Goal: Information Seeking & Learning: Compare options

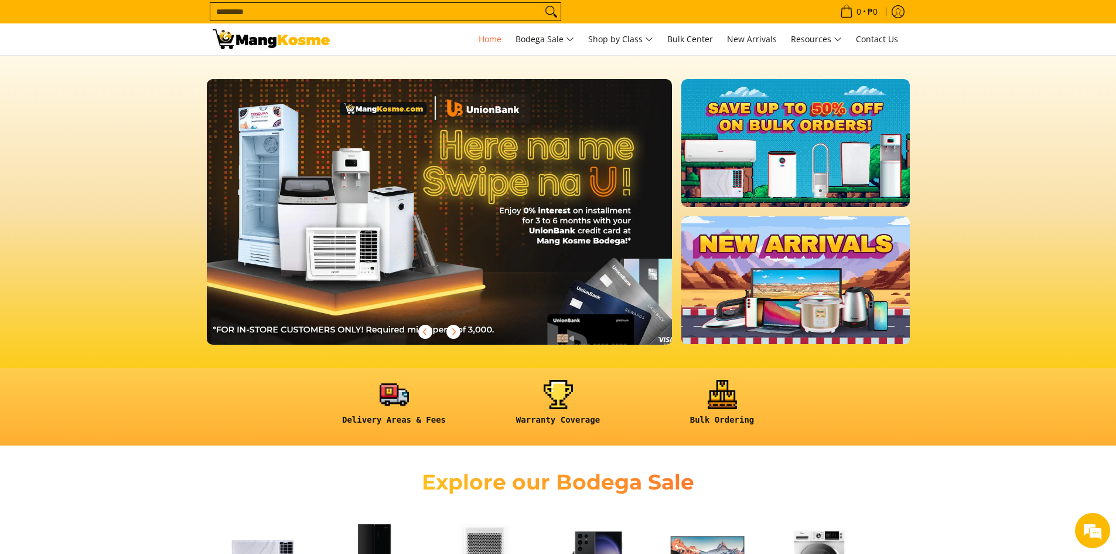
scroll to position [0, 932]
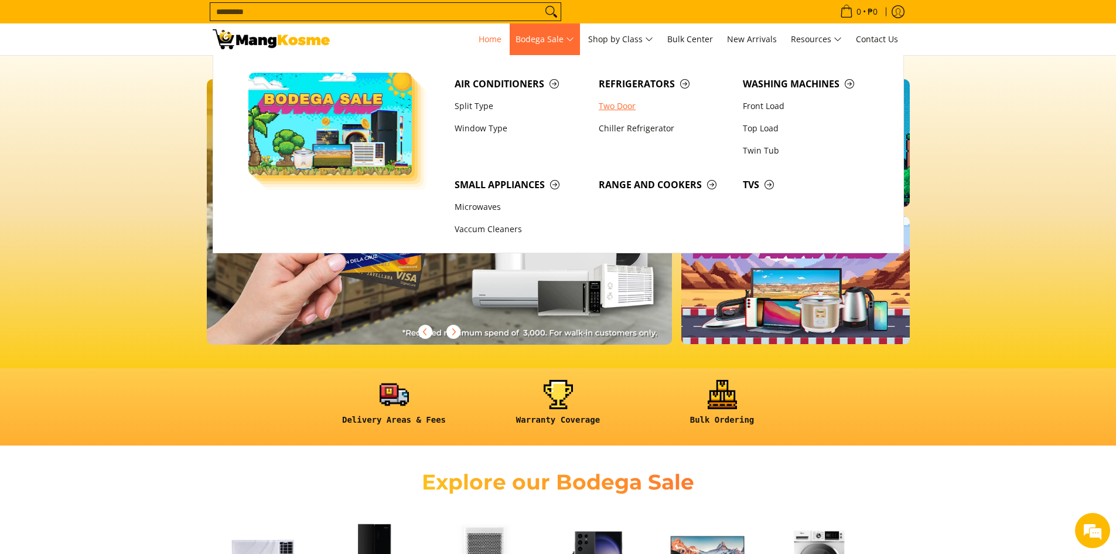
click at [622, 107] on link "Two Door" at bounding box center [665, 106] width 144 height 22
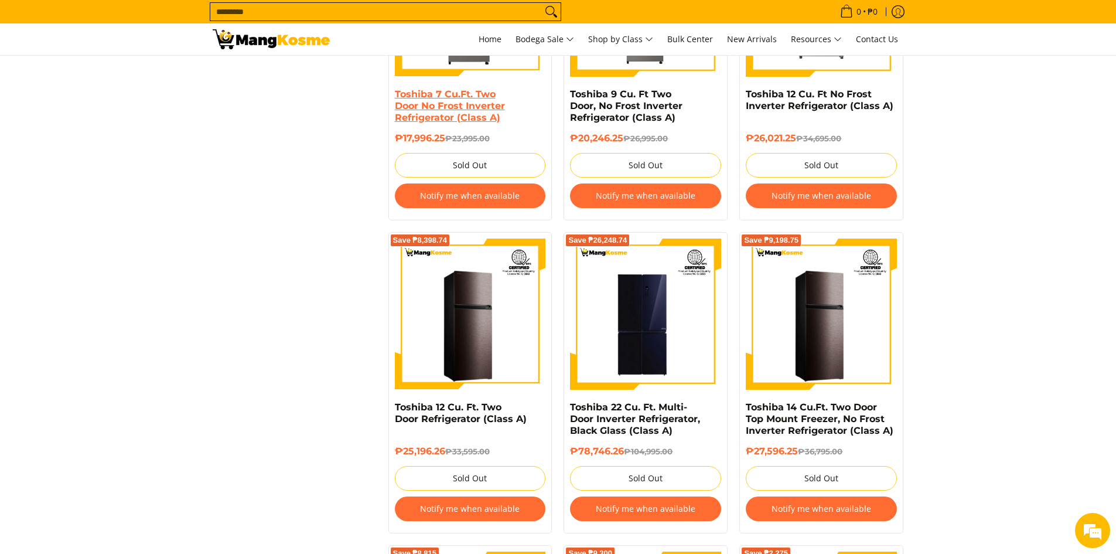
scroll to position [1113, 0]
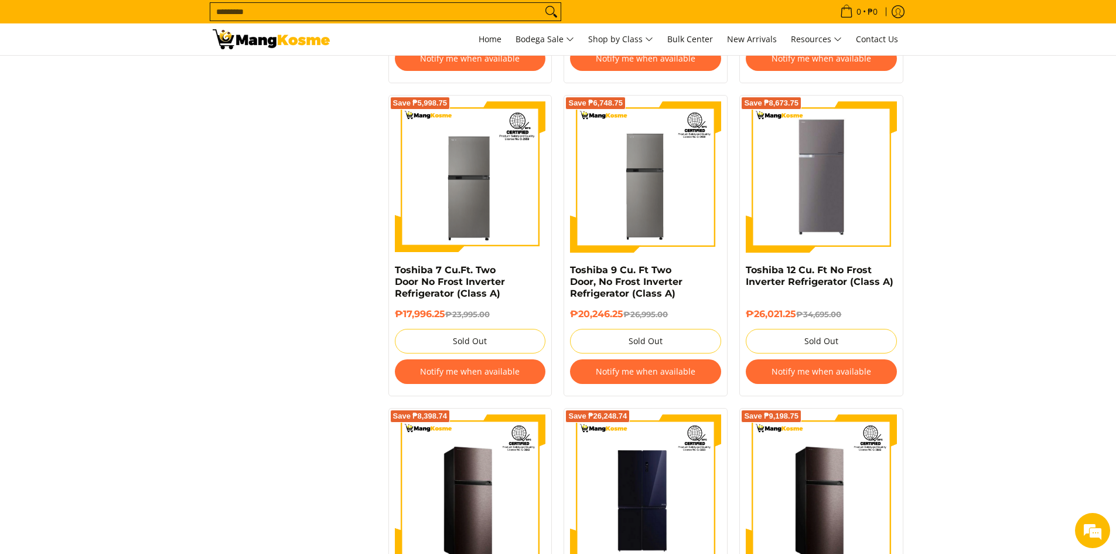
click at [289, 165] on div "**********" at bounding box center [558, 239] width 703 height 2262
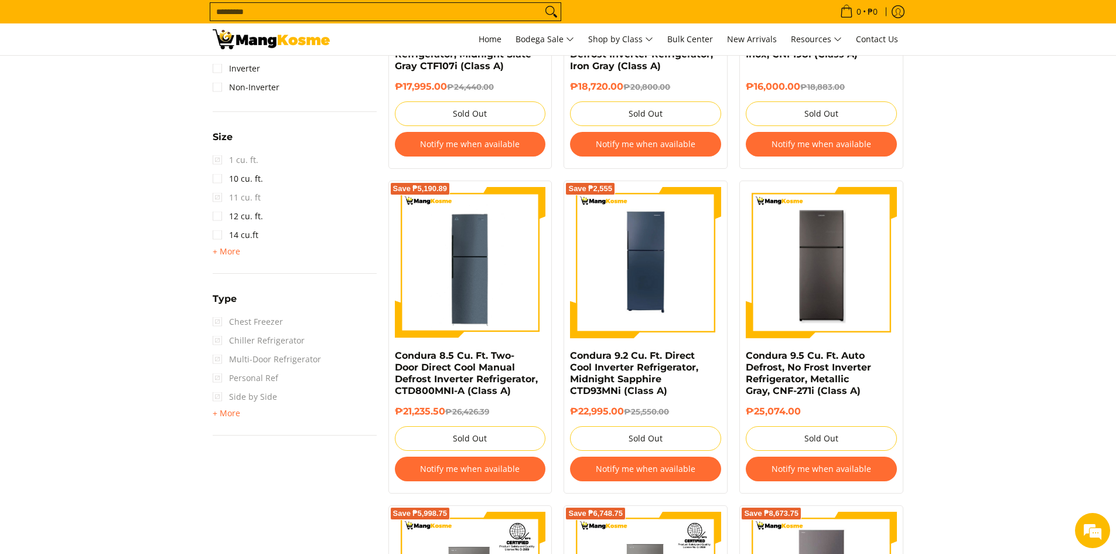
scroll to position [527, 0]
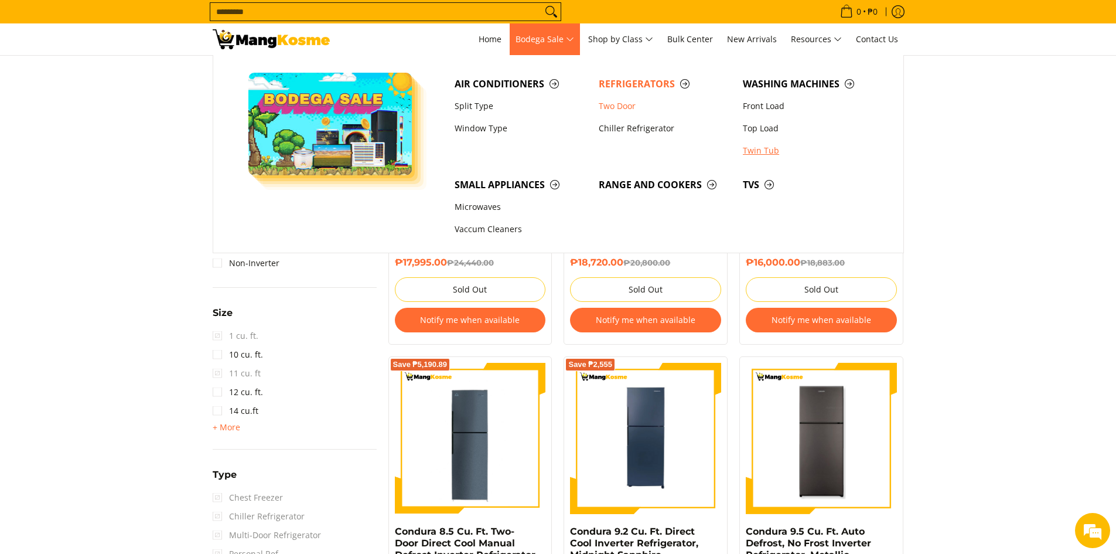
click at [773, 149] on link "Twin Tub" at bounding box center [809, 150] width 144 height 22
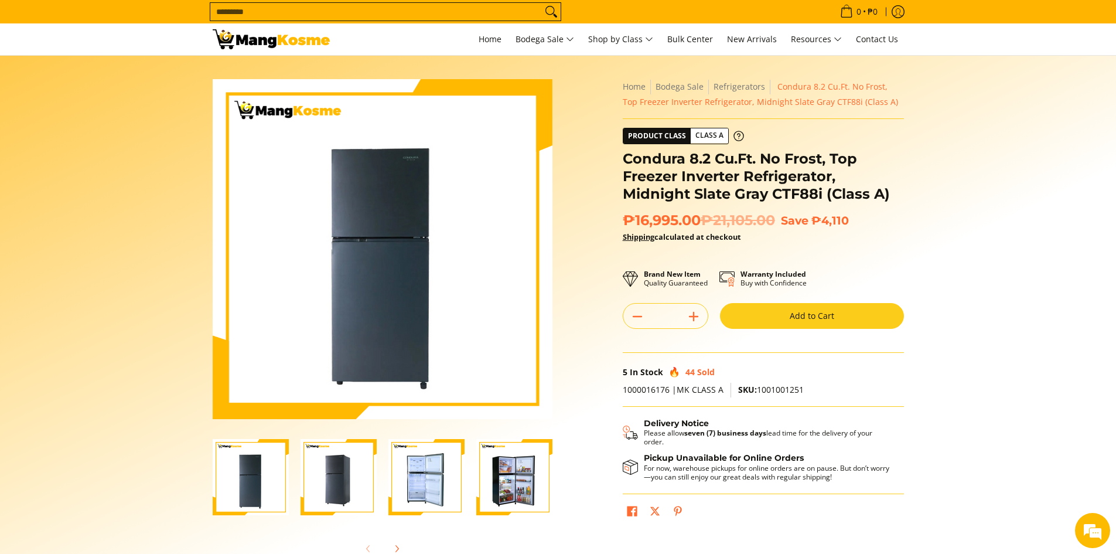
click at [333, 472] on img "Condura 8.2 Cu.Ft. No Frost, Top Freezer Inverter Refrigerator, Midnight Slate …" at bounding box center [339, 477] width 76 height 76
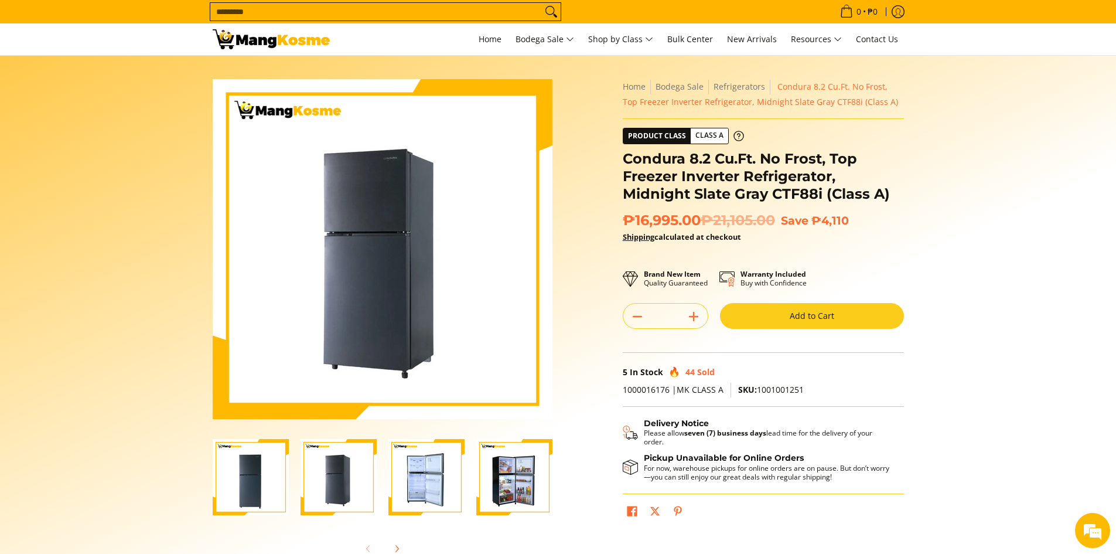
click at [435, 466] on img "Condura 8.2 Cu.Ft. No Frost, Top Freezer Inverter Refrigerator, Midnight Slate …" at bounding box center [426, 477] width 76 height 76
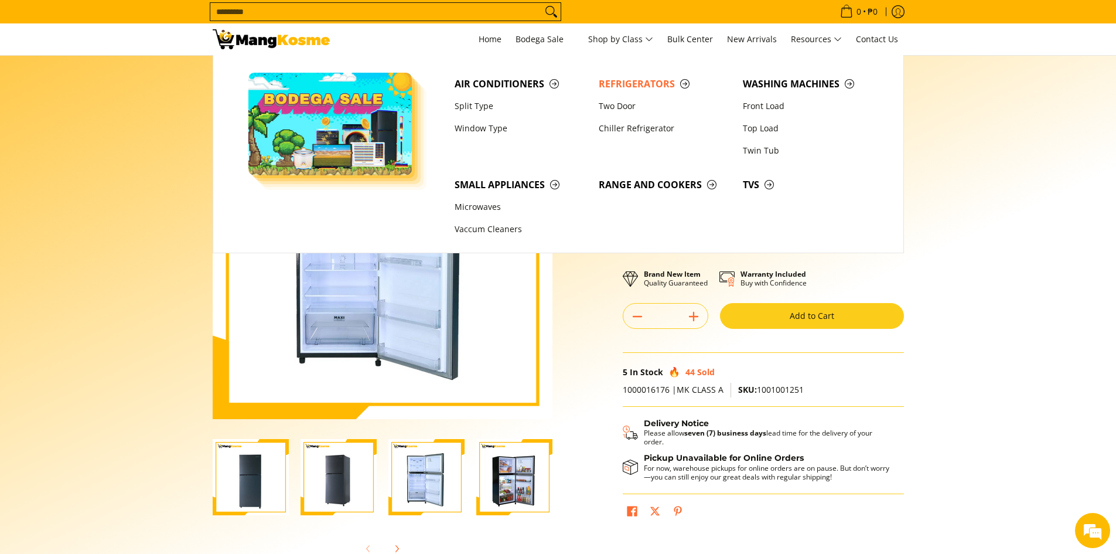
click at [98, 138] on section "Skip to Main Content Enable zoom Disable zoom Enable zoom Disable zoom Enable z…" at bounding box center [558, 323] width 1116 height 535
click at [97, 134] on section "Skip to Main Content Enable zoom Disable zoom Enable zoom Disable zoom Enable z…" at bounding box center [558, 323] width 1116 height 535
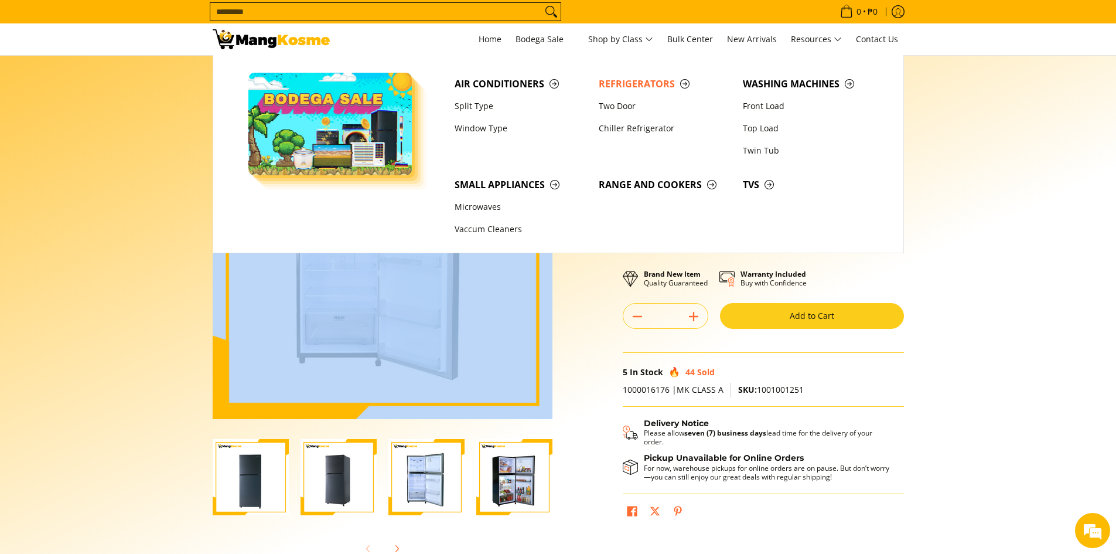
click at [97, 135] on section "Skip to Main Content Enable zoom Disable zoom Enable zoom Disable zoom Enable z…" at bounding box center [558, 323] width 1116 height 535
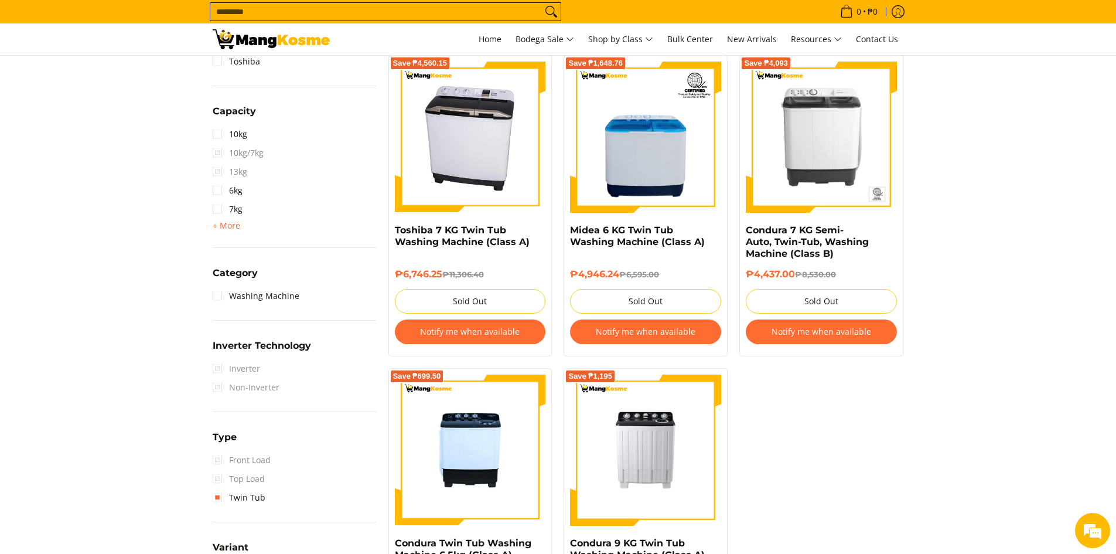
scroll to position [645, 0]
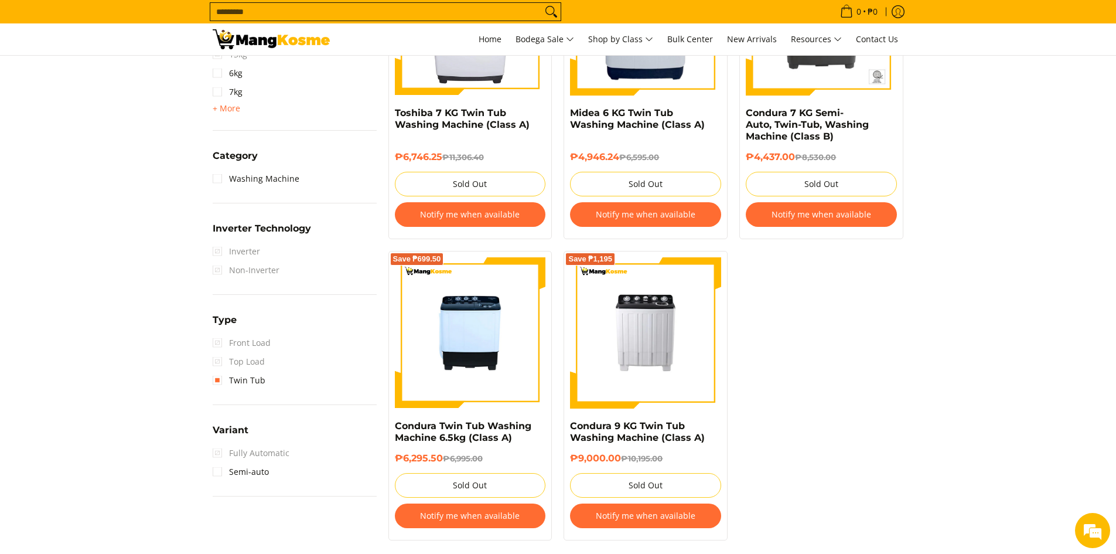
click at [967, 350] on section "**********" at bounding box center [558, 58] width 1116 height 987
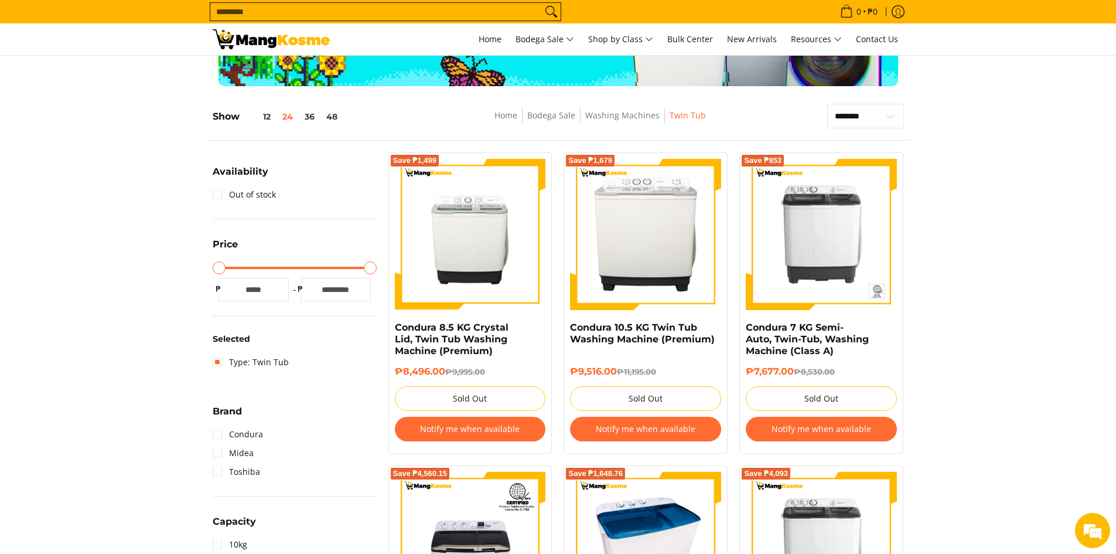
scroll to position [0, 0]
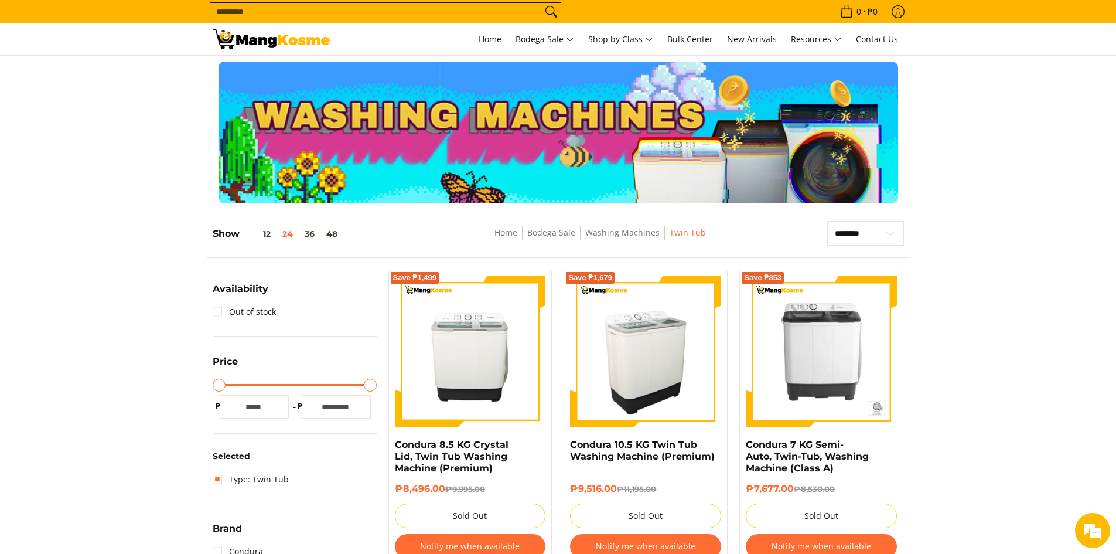
click at [640, 374] on img at bounding box center [645, 351] width 151 height 151
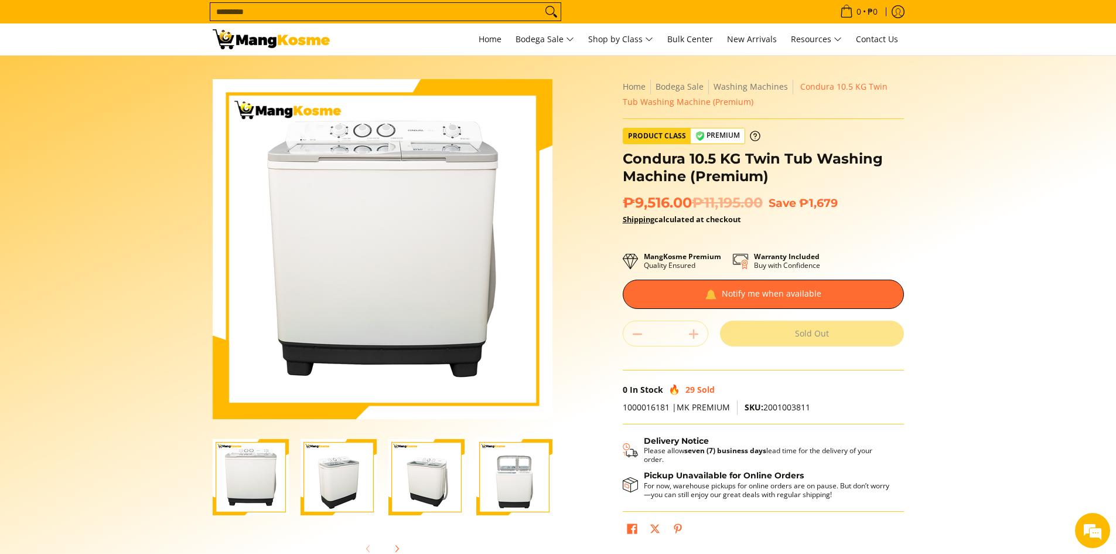
drag, startPoint x: 255, startPoint y: 482, endPoint x: 288, endPoint y: 475, distance: 33.1
click at [255, 482] on img "Condura 10.5 KG Twin Tub Washing Machine (Premium)-1" at bounding box center [251, 477] width 76 height 76
click at [318, 470] on img "Condura 10.5 KG Twin Tub Washing Machine (Premium)-2" at bounding box center [339, 477] width 76 height 76
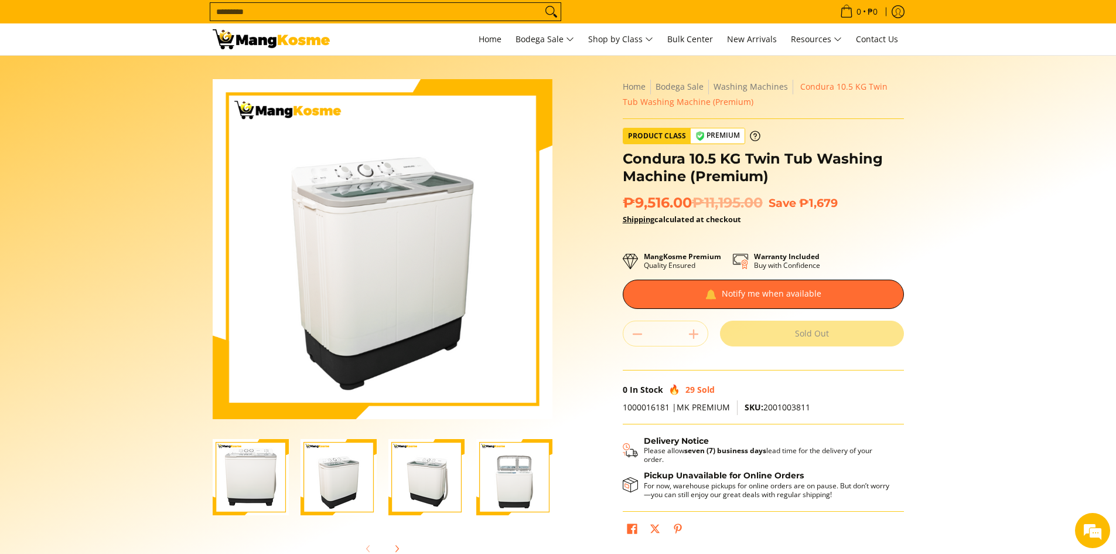
click at [416, 461] on img "Condura 10.5 KG Twin Tub Washing Machine (Premium)-3" at bounding box center [426, 477] width 76 height 76
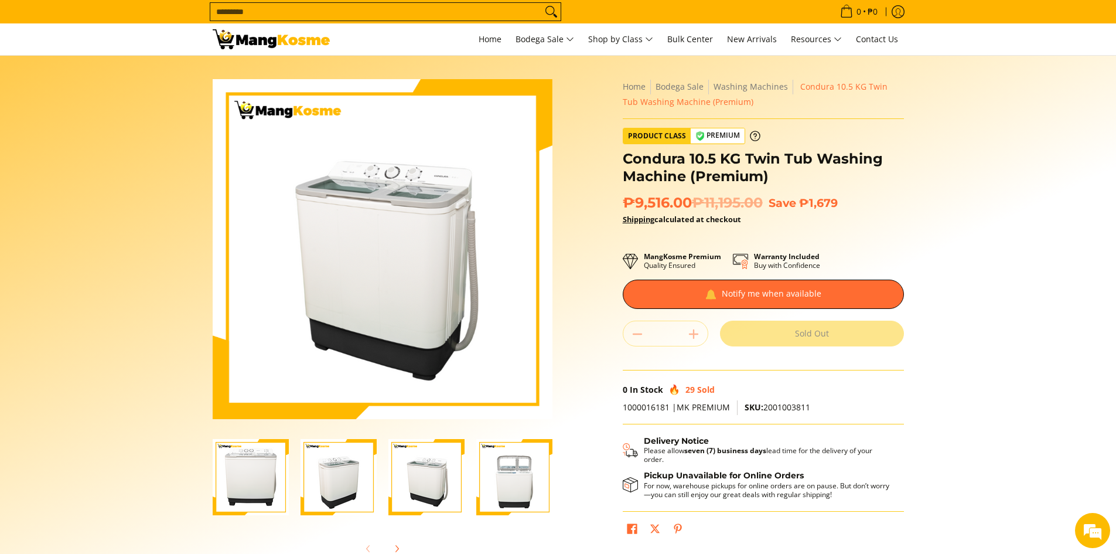
click at [512, 467] on img "Condura 10.5 KG Twin Tub Washing Machine (Premium)-4" at bounding box center [514, 477] width 76 height 76
